Goal: Transaction & Acquisition: Book appointment/travel/reservation

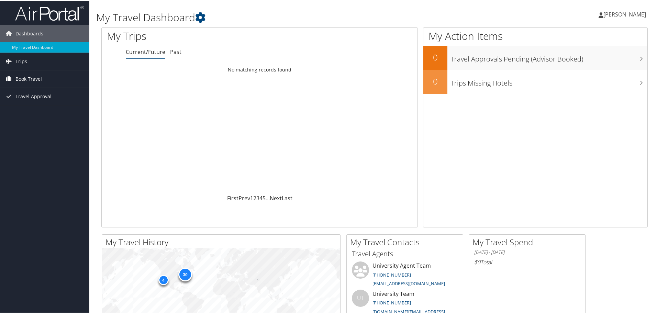
click at [24, 79] on span "Book Travel" at bounding box center [28, 78] width 26 height 17
click at [36, 114] on link "Book/Manage Online Trips" at bounding box center [44, 112] width 89 height 10
click at [36, 113] on link "Book/Manage Online Trips" at bounding box center [44, 112] width 89 height 10
